Goal: Book appointment/travel/reservation

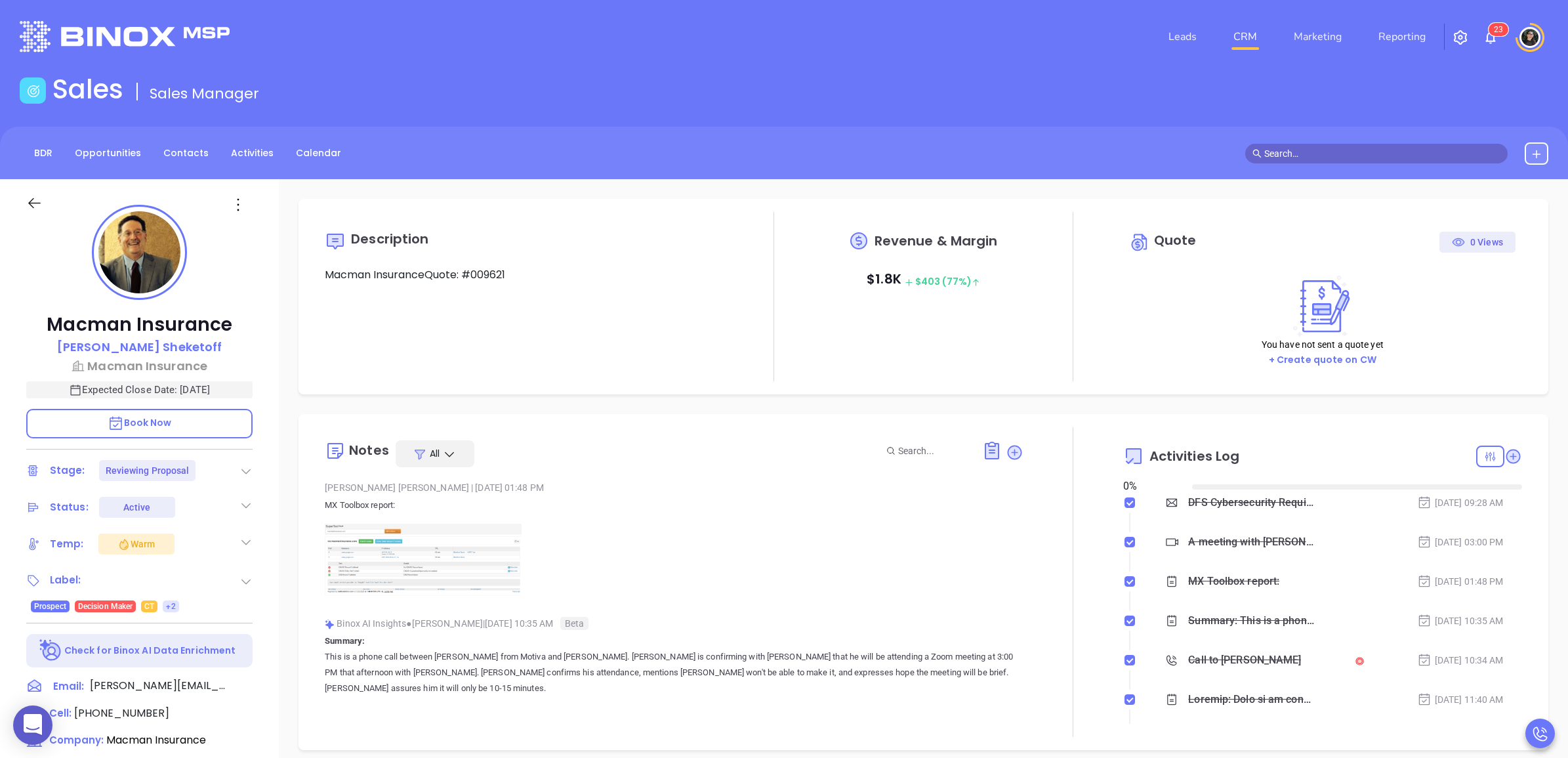
type input "[DATE]"
type input "[PERSON_NAME]"
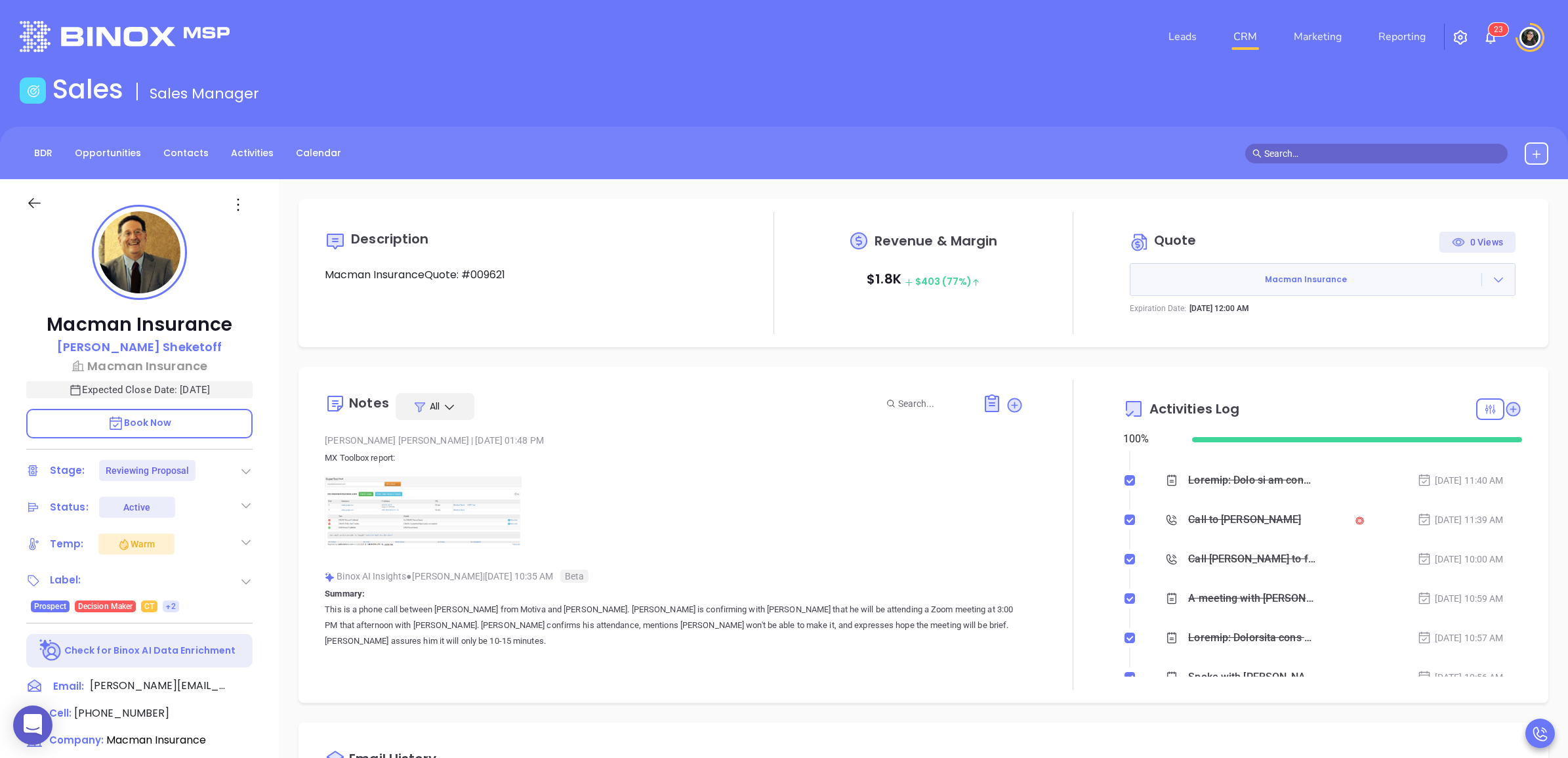
scroll to position [0, 0]
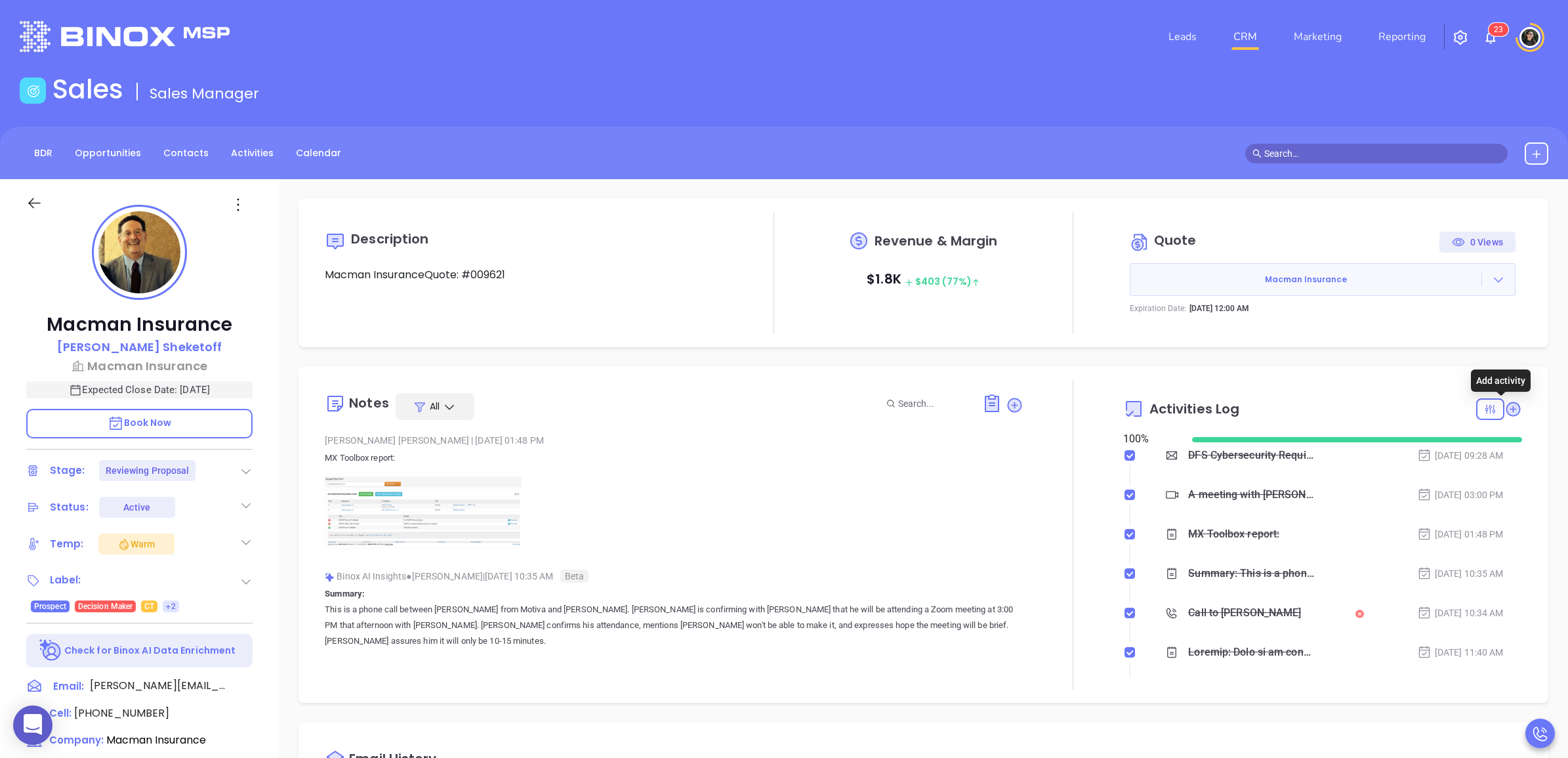
click at [1509, 411] on icon at bounding box center [1512, 409] width 18 height 18
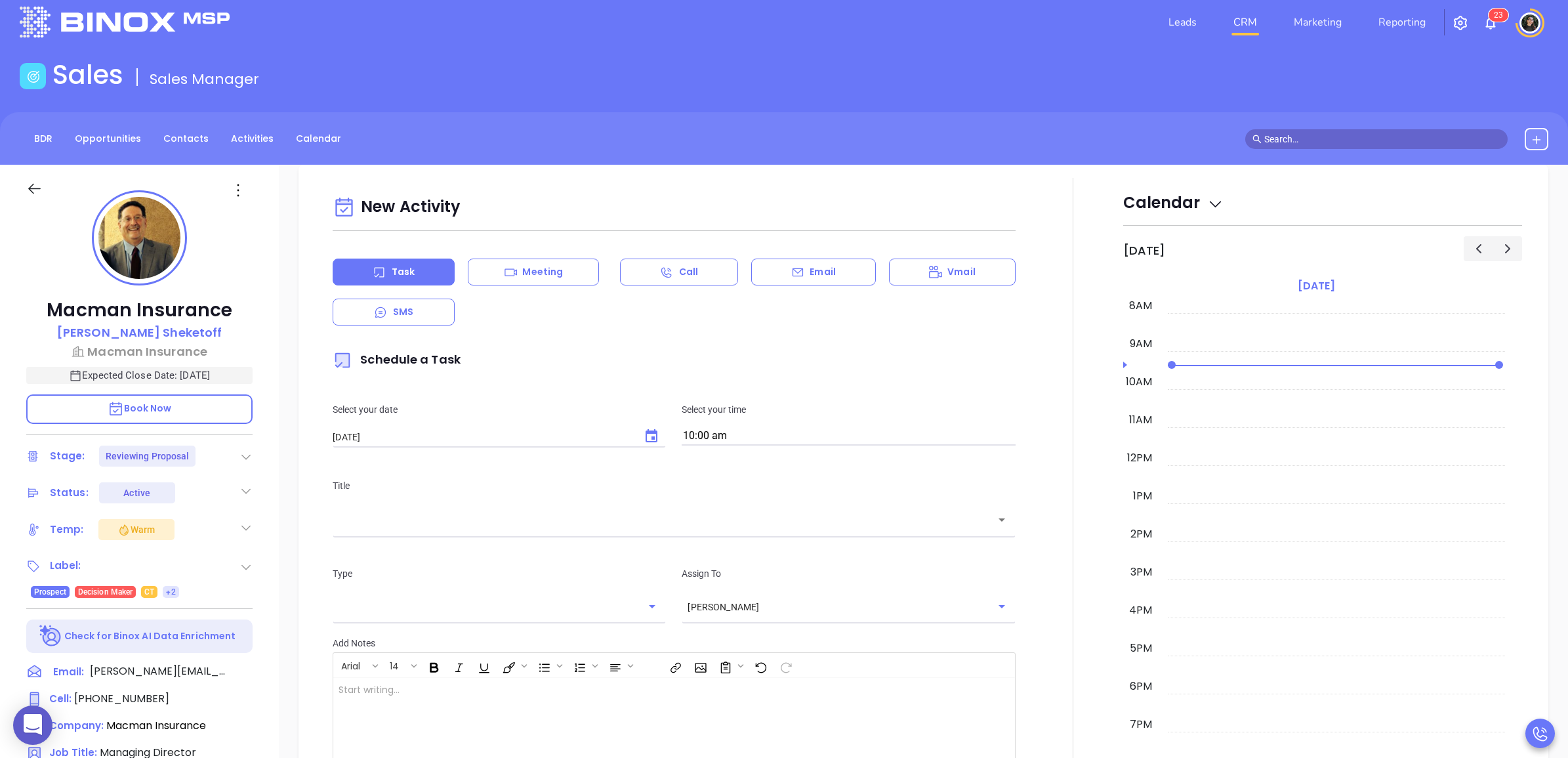
scroll to position [178, 0]
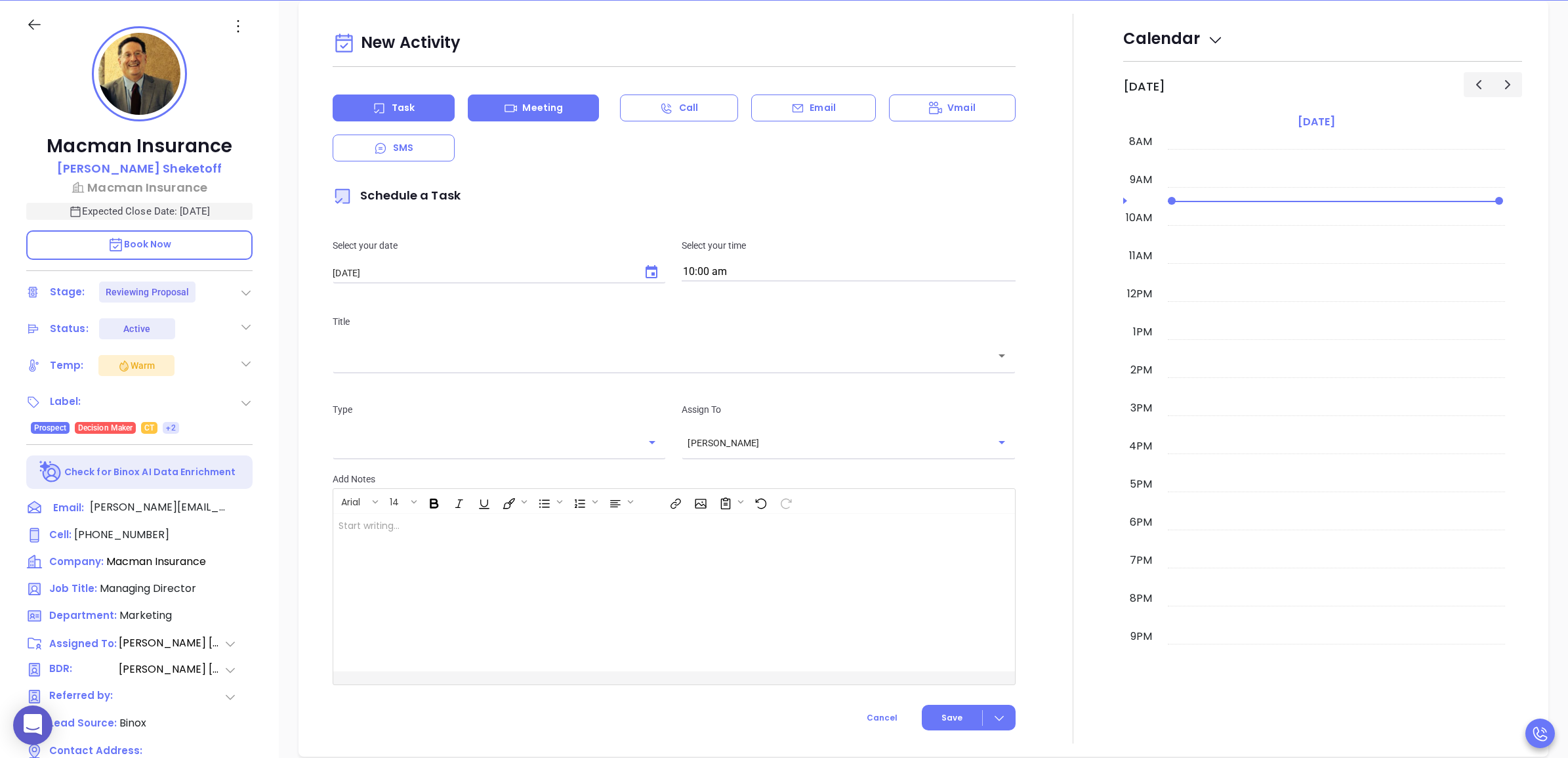
click at [562, 110] on div "Meeting" at bounding box center [533, 107] width 131 height 27
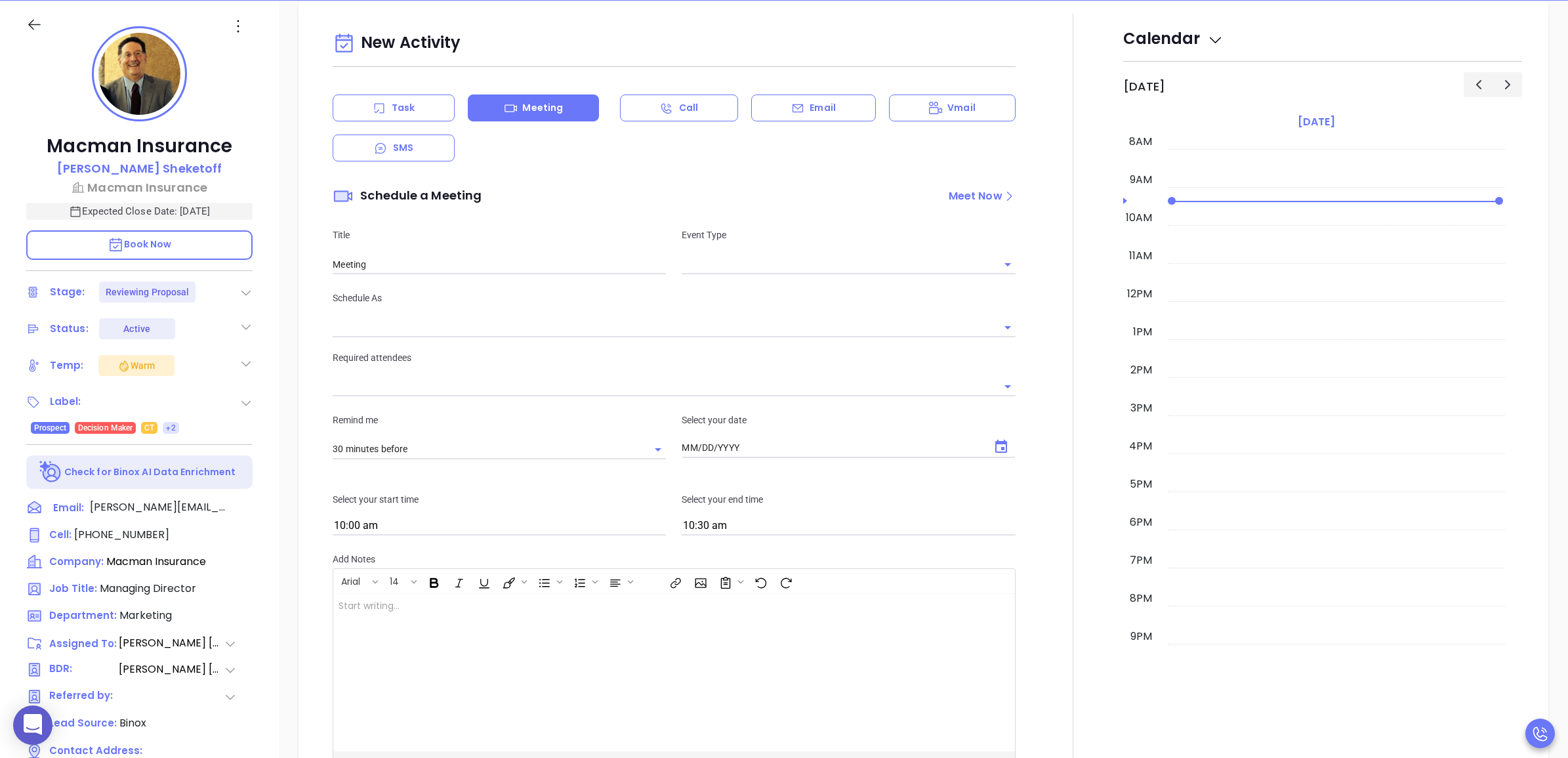
type input "[DATE]"
click at [791, 263] on input "text" at bounding box center [838, 264] width 313 height 19
type input "[PERSON_NAME]"
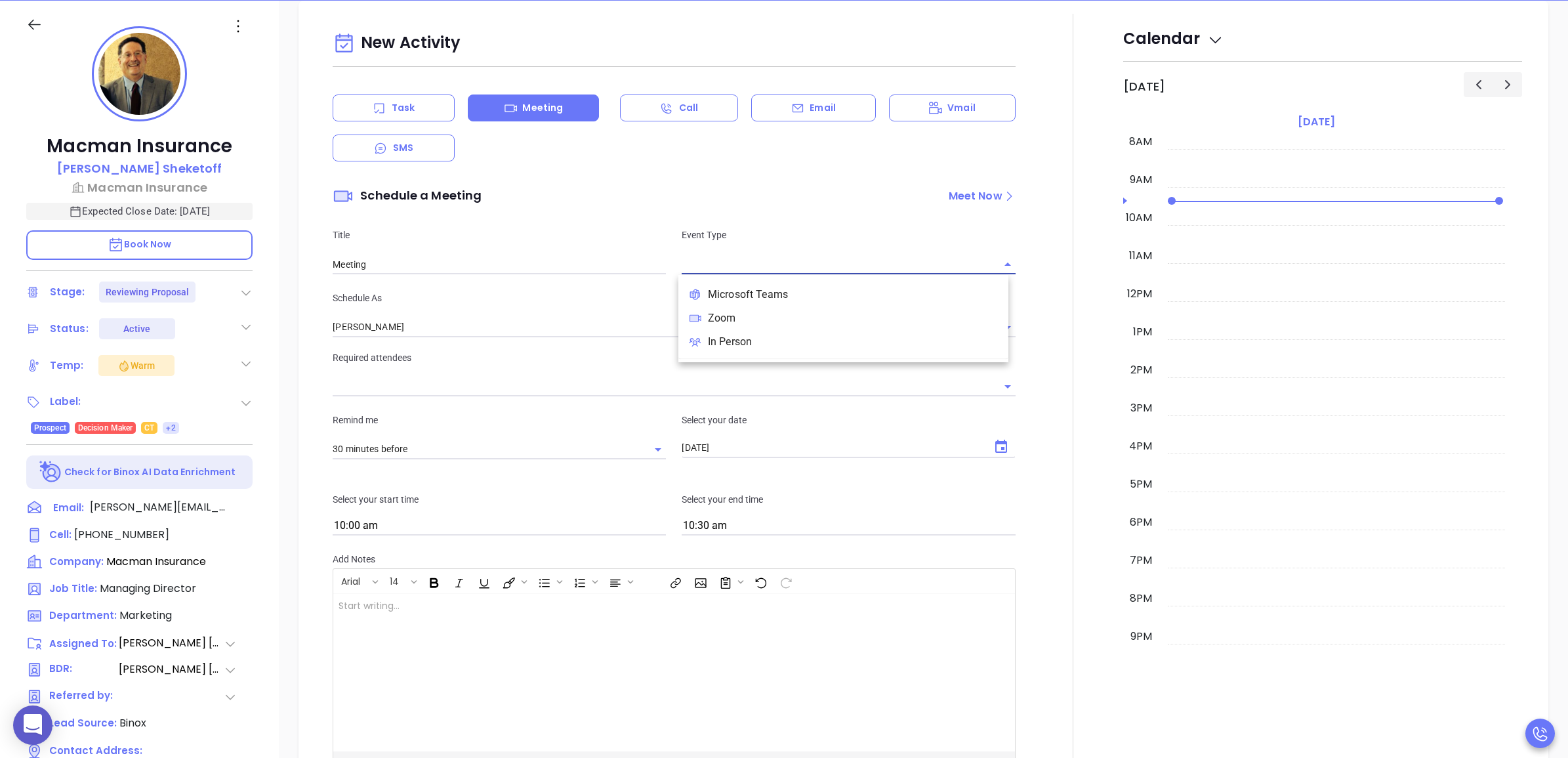
click at [768, 306] on li "Zoom" at bounding box center [843, 318] width 330 height 24
type input "Zoom Meeting"
type input "Zoom"
click at [491, 319] on input "[PERSON_NAME]" at bounding box center [655, 327] width 645 height 19
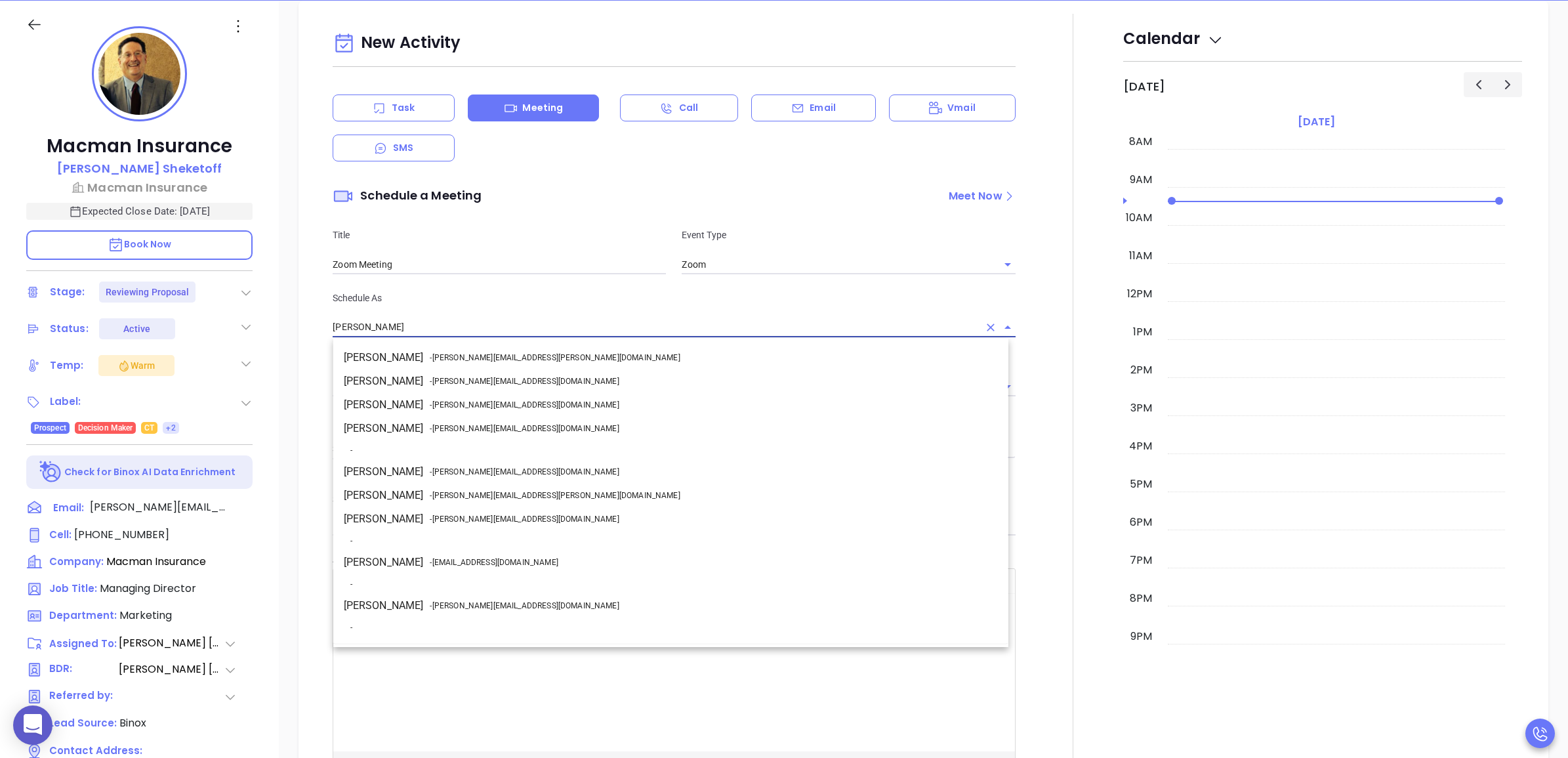
scroll to position [159, 0]
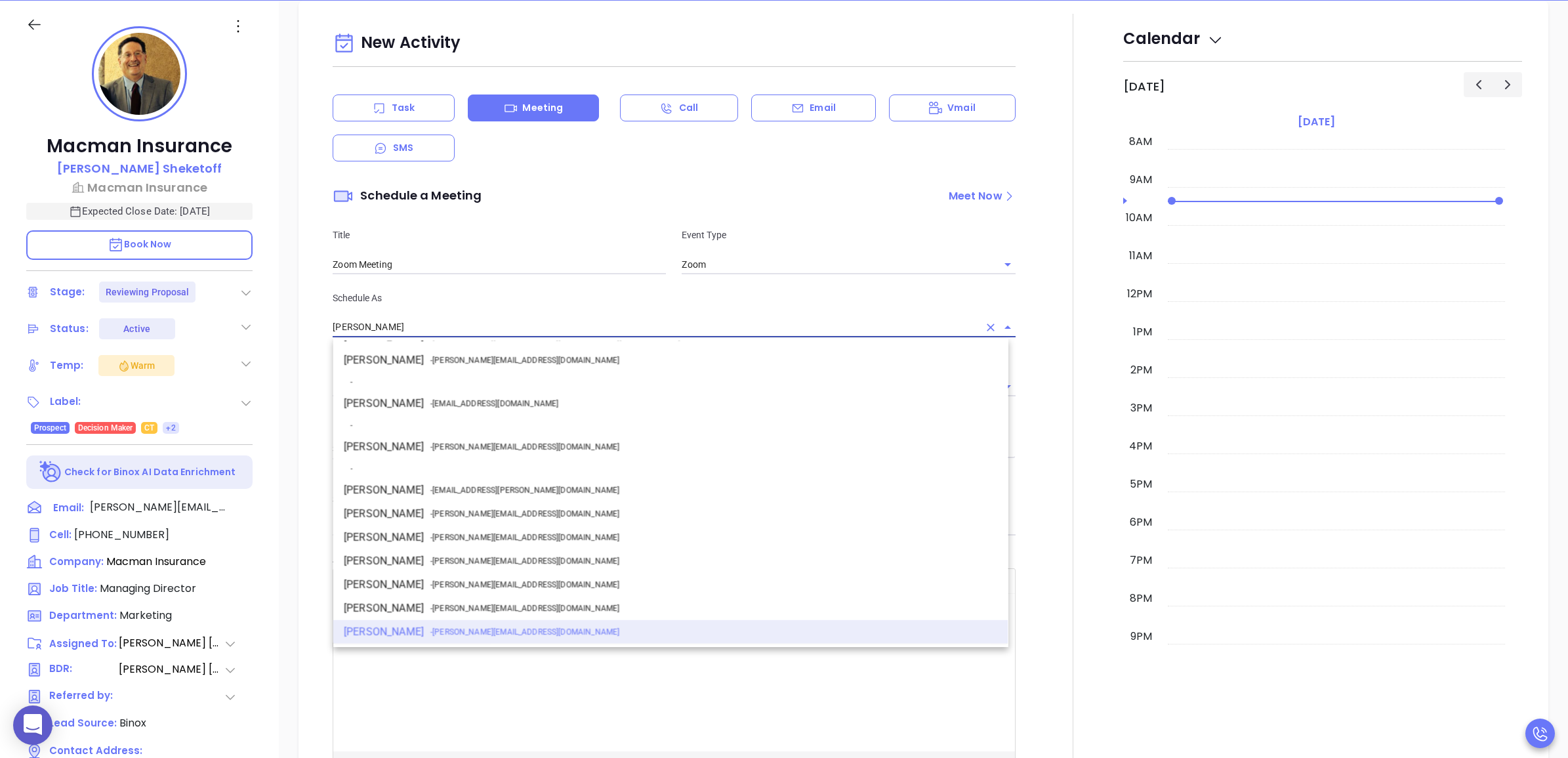
click at [527, 451] on li "Walter Contreras - [EMAIL_ADDRESS][DOMAIN_NAME]" at bounding box center [671, 447] width 675 height 24
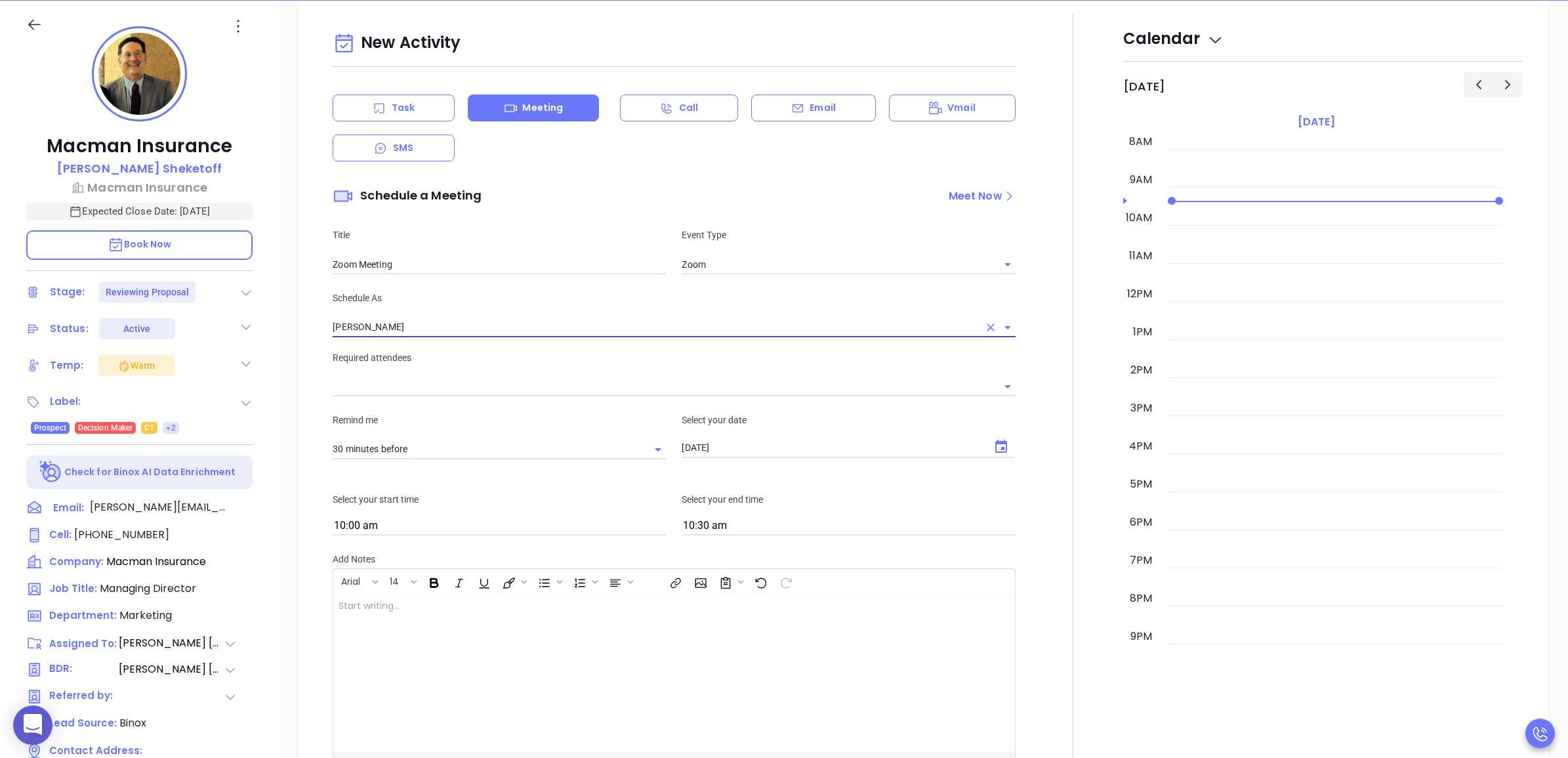
type input "[PERSON_NAME]"
click at [481, 261] on input "Zoom Meeting" at bounding box center [499, 265] width 333 height 20
click at [480, 389] on input "text" at bounding box center [664, 387] width 663 height 19
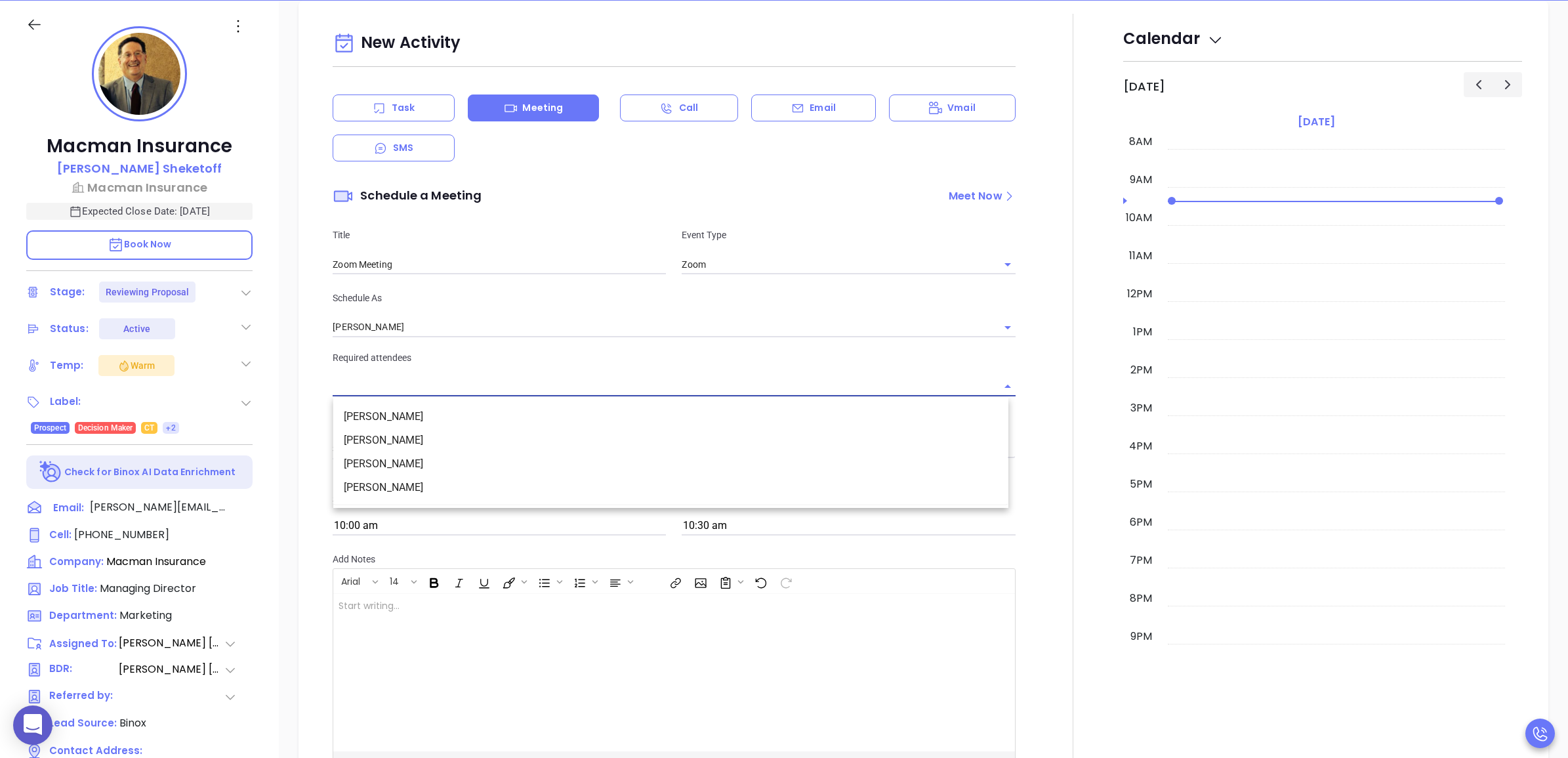
click at [468, 411] on li "[PERSON_NAME]" at bounding box center [671, 416] width 675 height 24
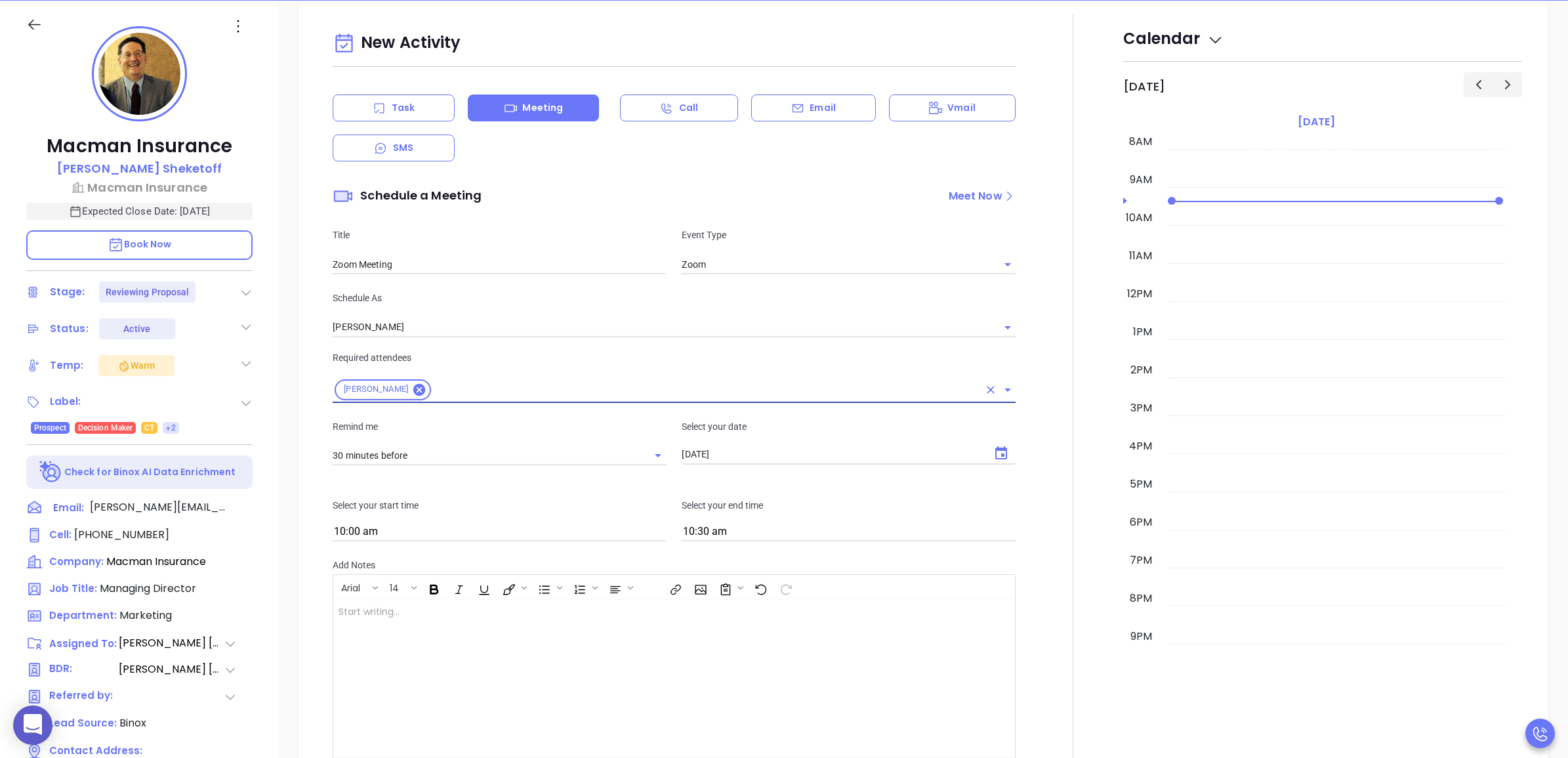
click at [1002, 453] on button "Choose date, selected date is Aug 30, 2025" at bounding box center [1001, 453] width 26 height 26
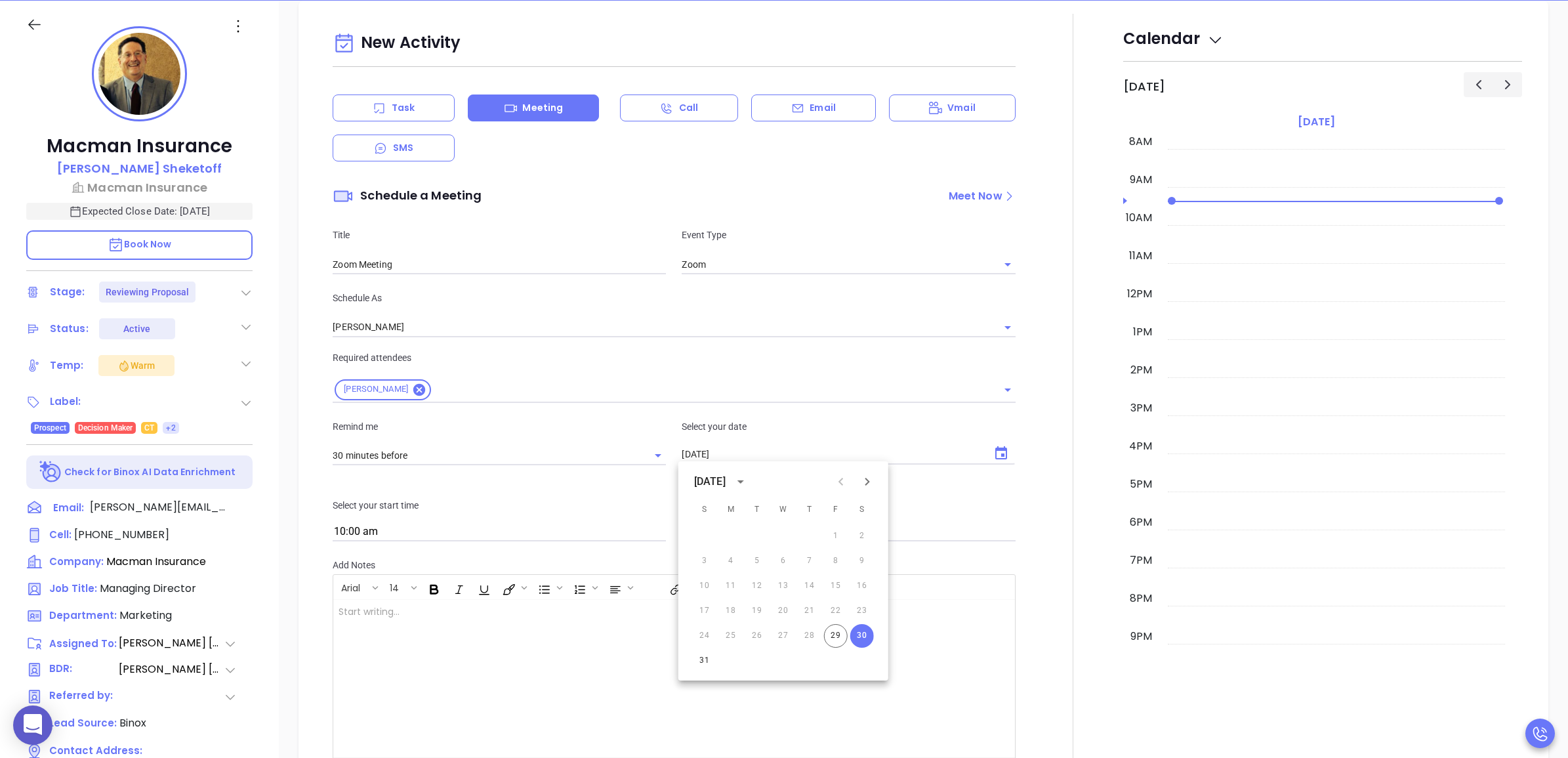
click at [1043, 480] on div at bounding box center [1073, 421] width 100 height 815
click at [995, 458] on icon "Choose date, selected date is Aug 30, 2025" at bounding box center [1001, 452] width 12 height 13
click at [1023, 510] on div at bounding box center [1073, 421] width 100 height 815
click at [1005, 454] on button "Choose date, selected date is Aug 30, 2025" at bounding box center [1001, 453] width 26 height 26
click at [874, 479] on button "Next month" at bounding box center [867, 482] width 26 height 26
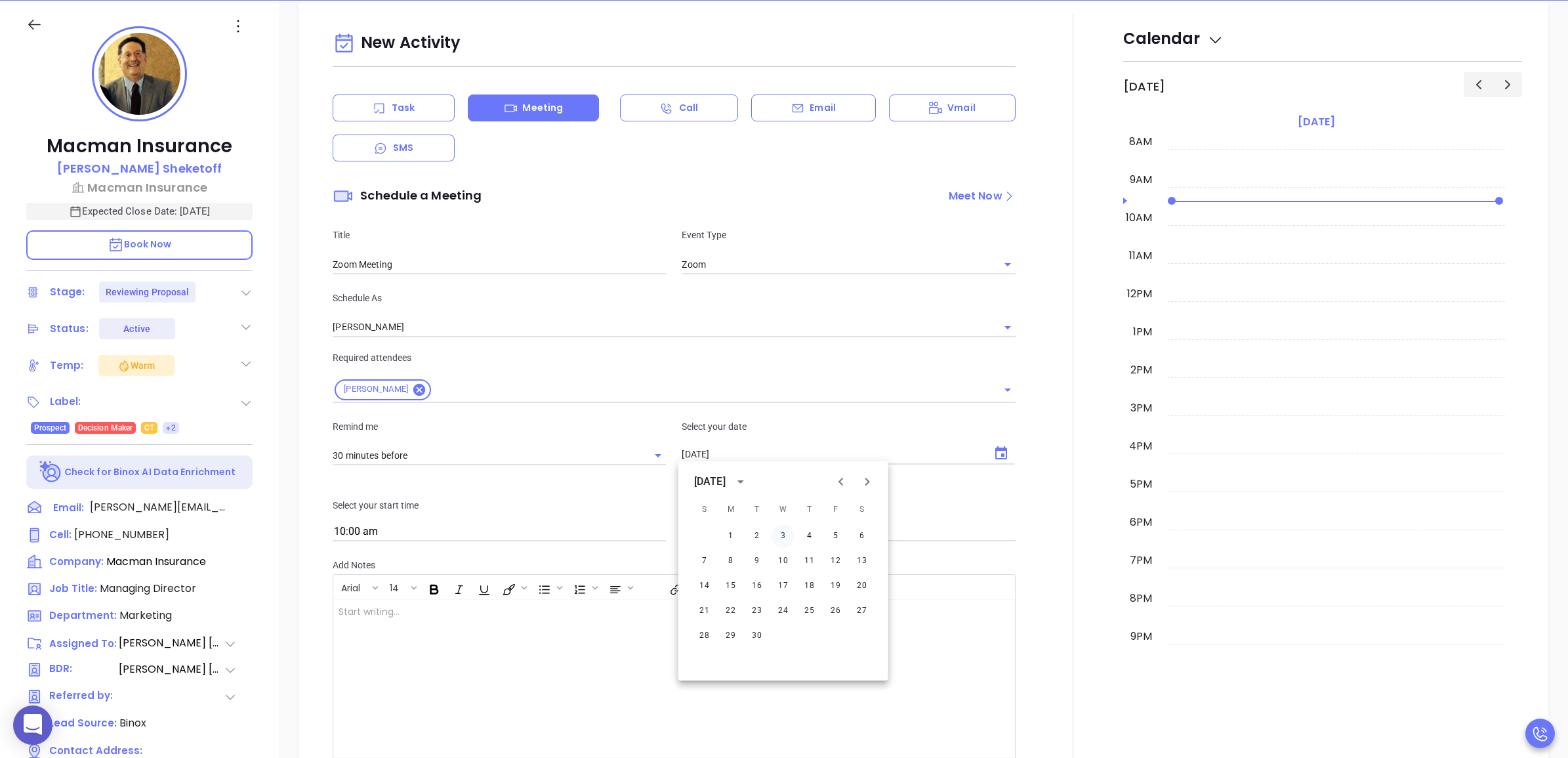
click at [786, 535] on button "3" at bounding box center [783, 536] width 24 height 24
type input "[DATE]"
click at [509, 525] on div "Select your start time 10:00 am" at bounding box center [499, 519] width 349 height 43
click at [512, 525] on input "10:00 am" at bounding box center [499, 532] width 333 height 19
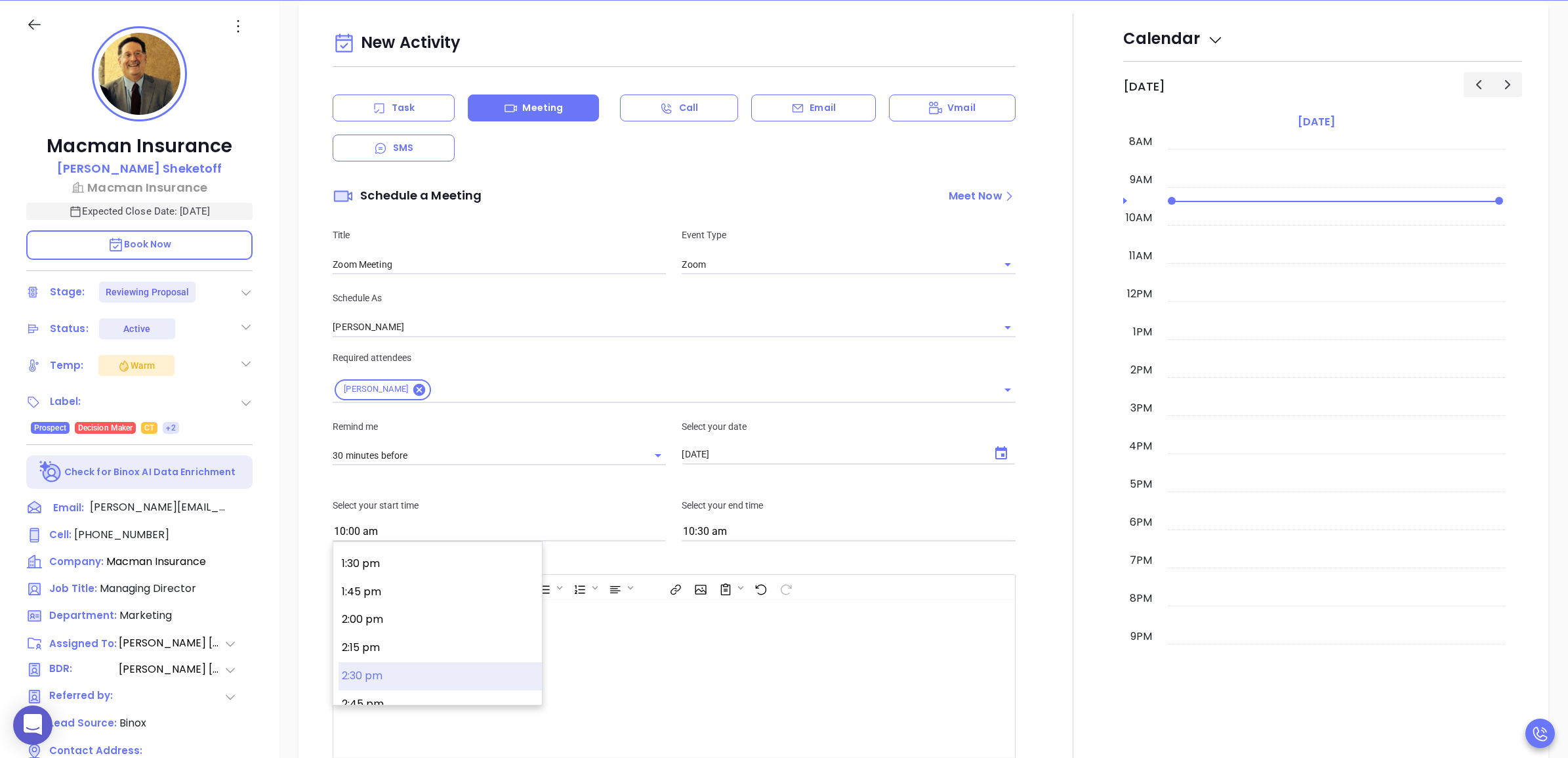
click at [404, 669] on button "2:30 pm" at bounding box center [441, 676] width 204 height 29
type input "2:30 pm"
click at [776, 528] on input "3:30 pm" at bounding box center [848, 532] width 333 height 19
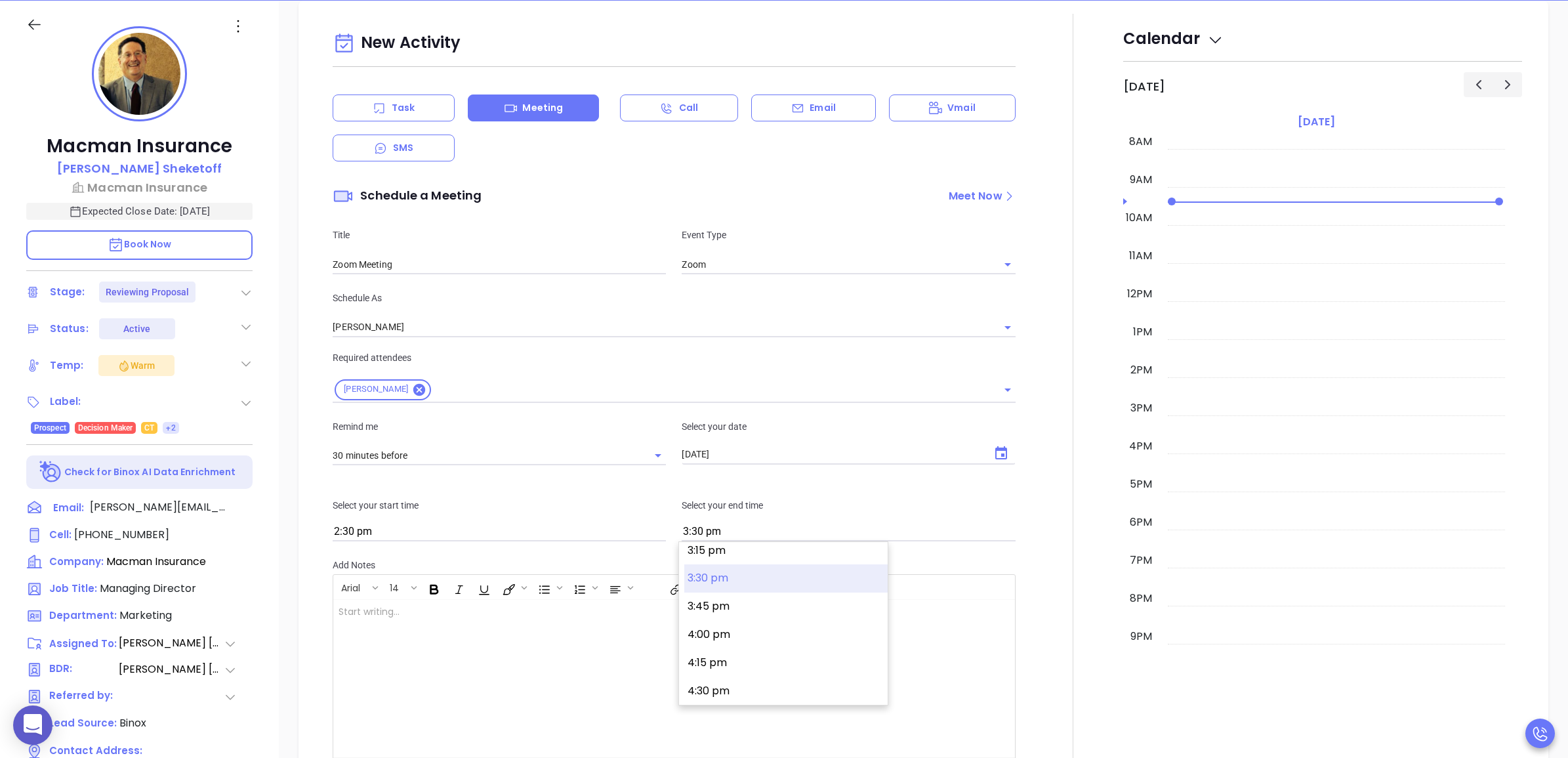
scroll to position [1639, 0]
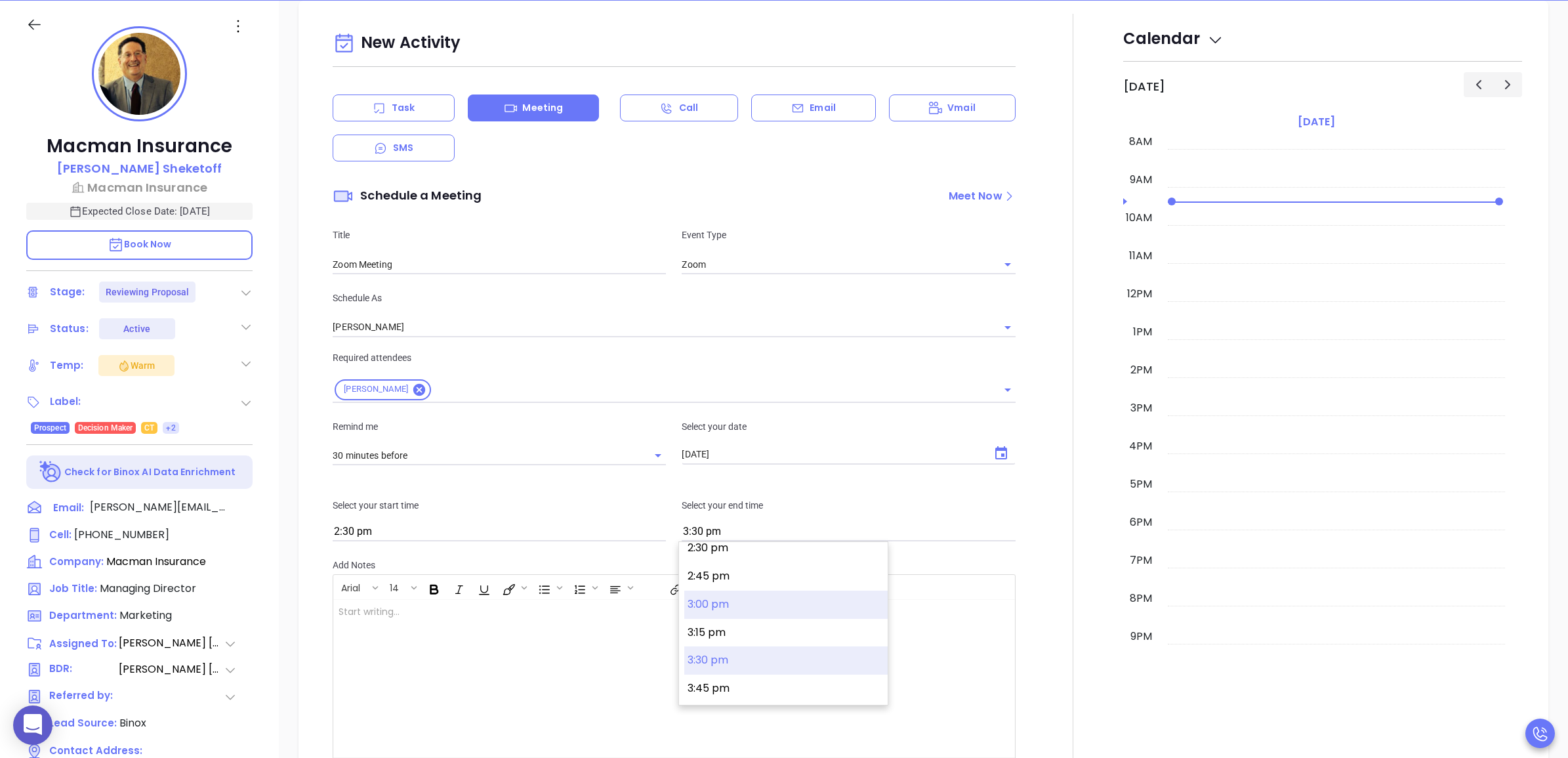
click at [779, 611] on button "3:00 pm" at bounding box center [786, 604] width 204 height 29
type input "3:00 pm"
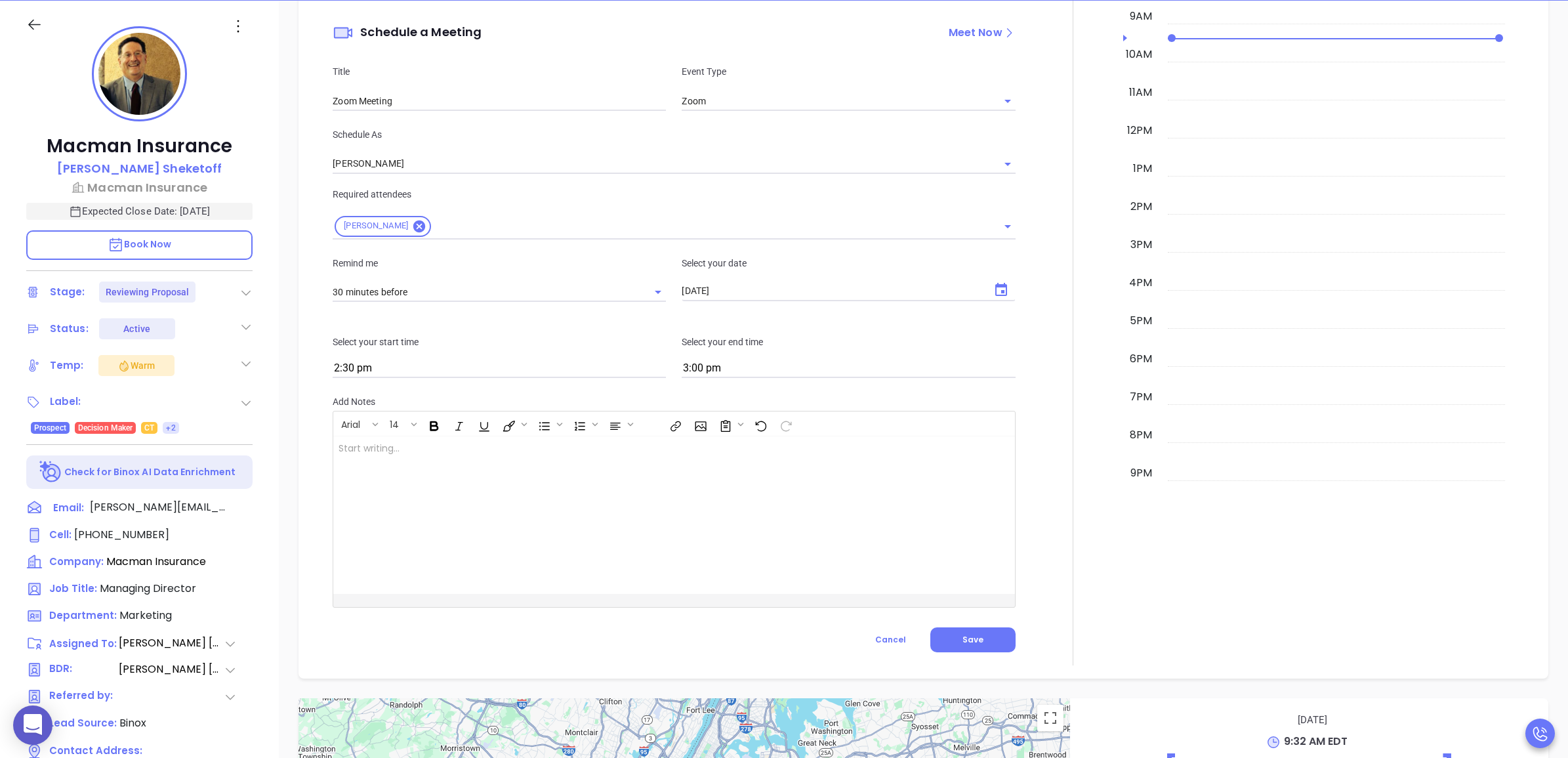
scroll to position [942, 0]
click at [564, 100] on input "Zoom Meeting" at bounding box center [499, 100] width 333 height 20
type input "Zoom Meeting with Motiva"
click at [984, 641] on button "Save" at bounding box center [972, 639] width 86 height 25
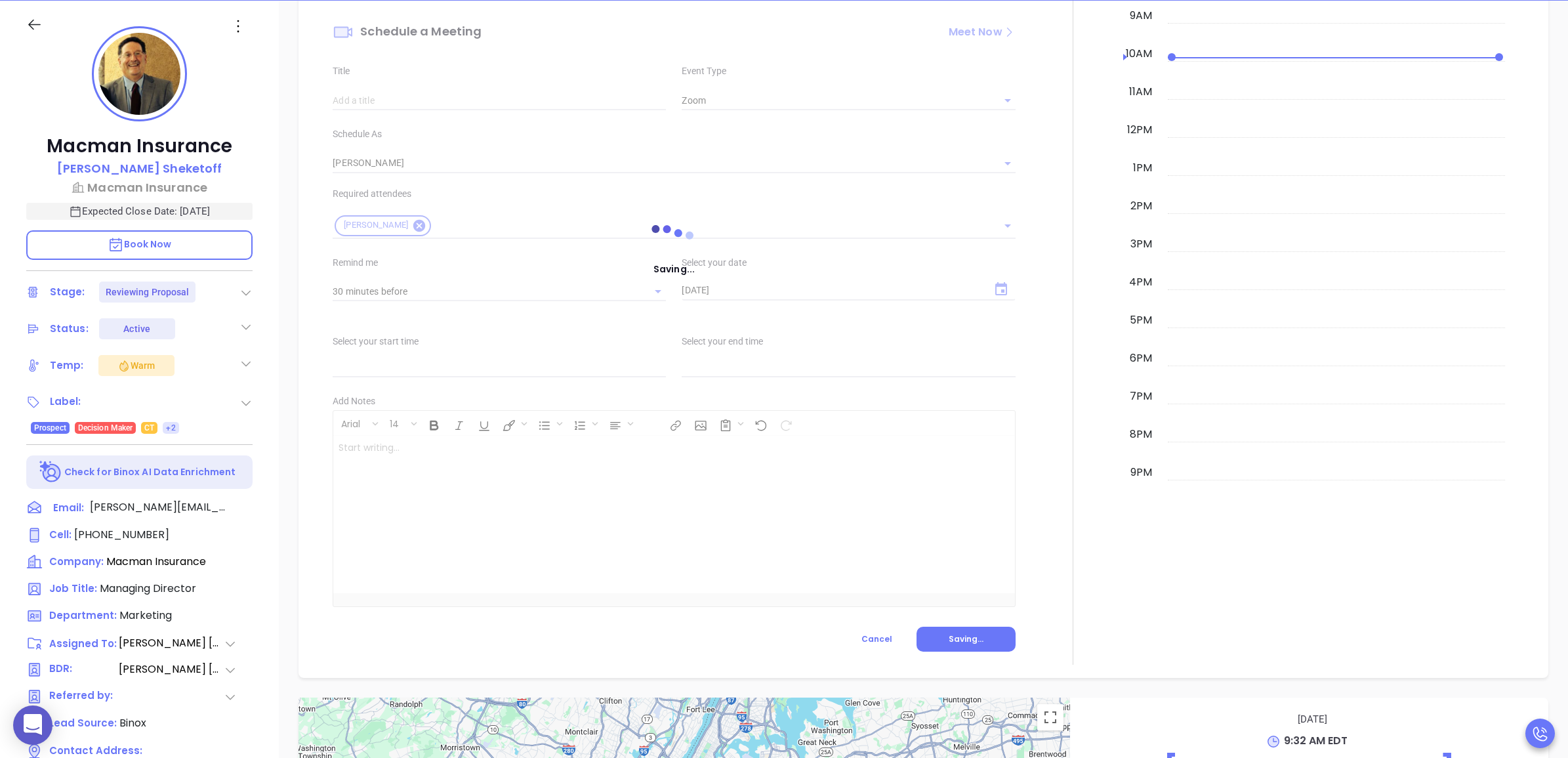
type input "Meeting"
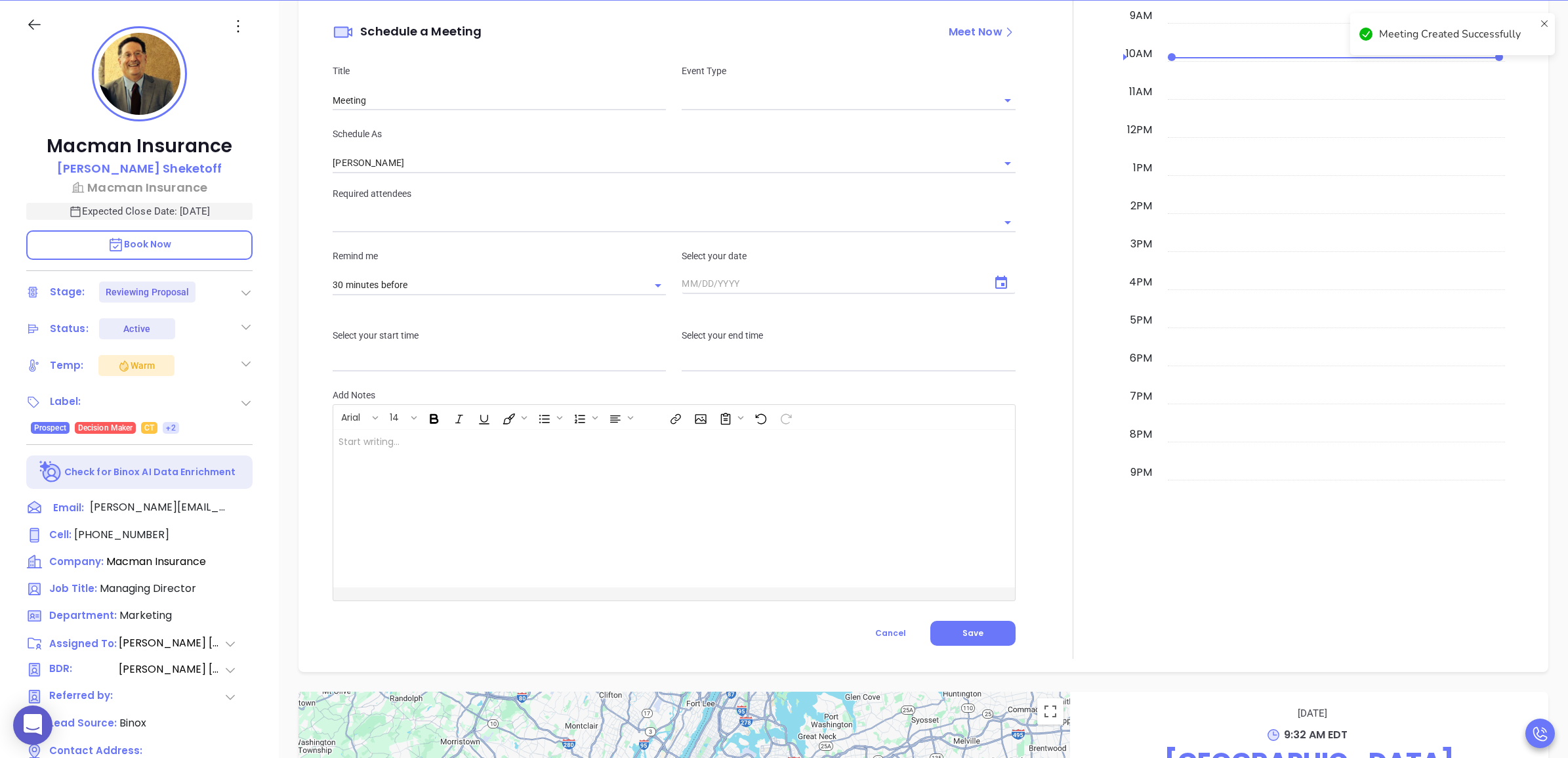
checkbox input "false"
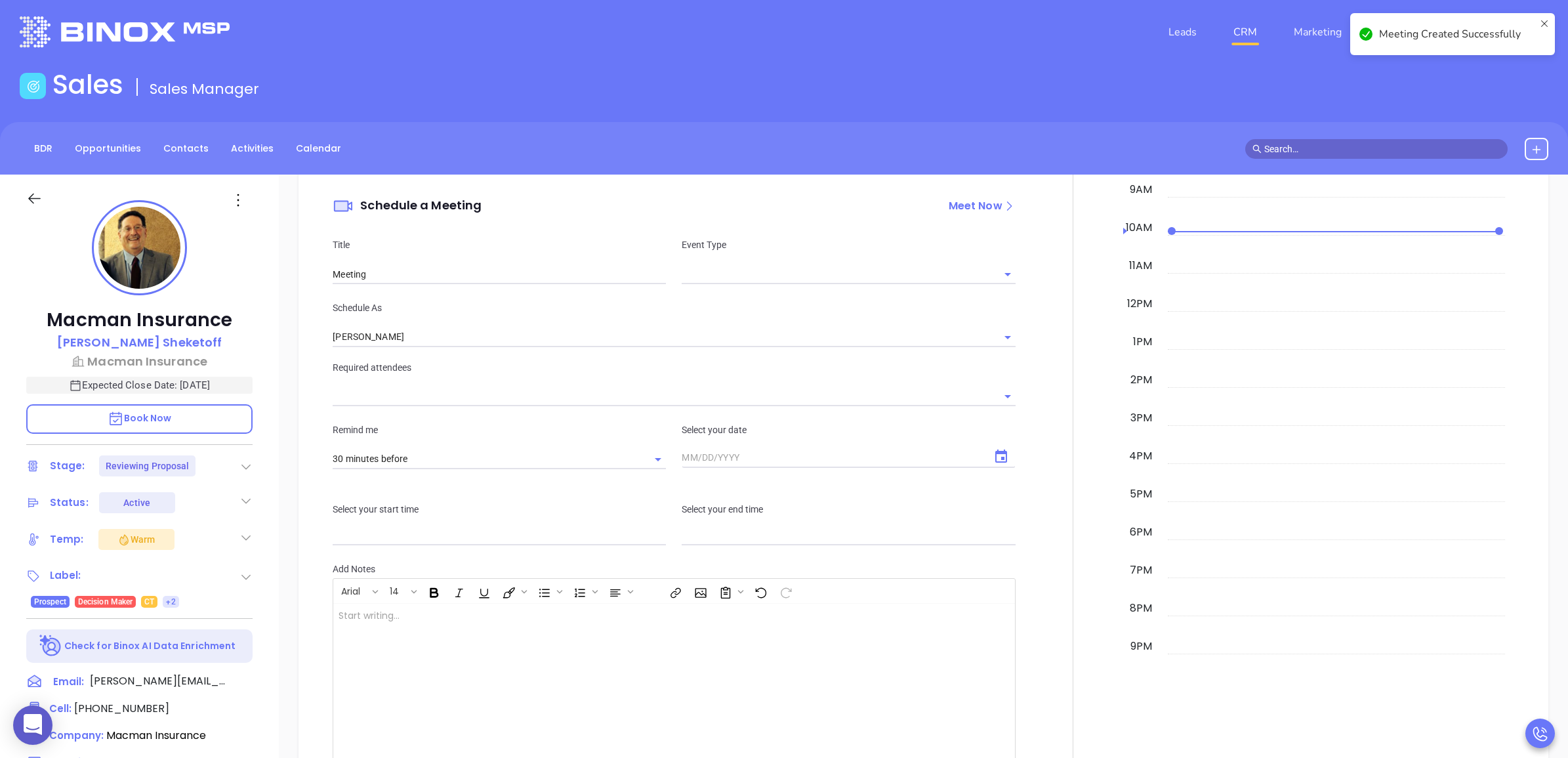
scroll to position [0, 0]
